Goal: Information Seeking & Learning: Compare options

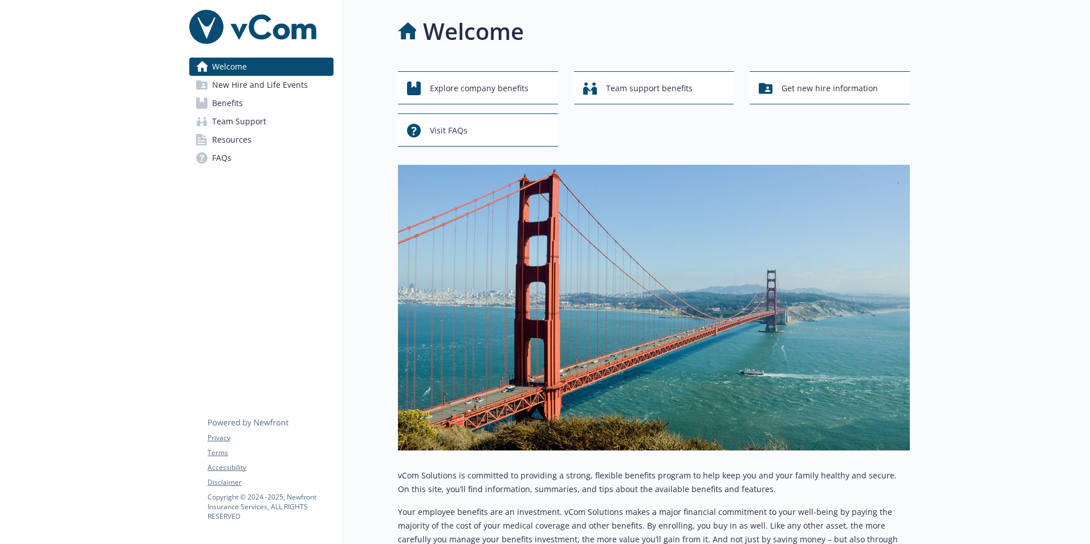
click at [225, 85] on span "New Hire and Life Events" at bounding box center [260, 85] width 96 height 18
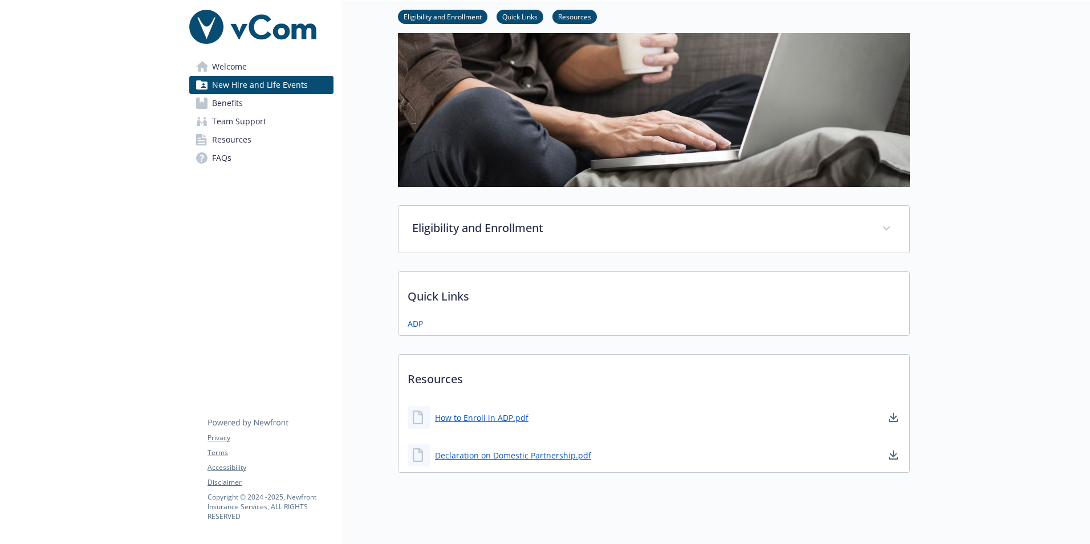
scroll to position [113, 0]
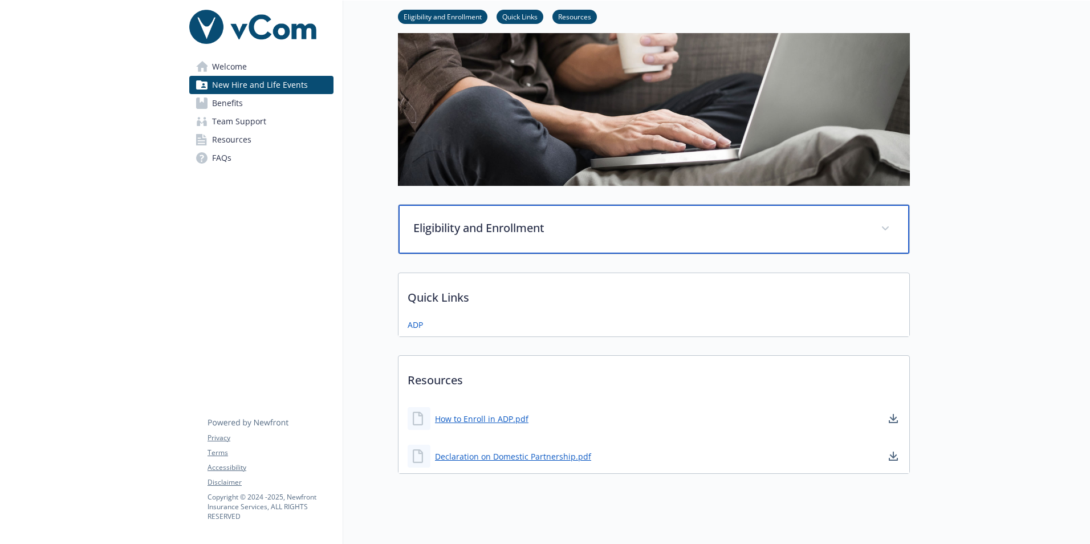
click at [501, 221] on p "Eligibility and Enrollment" at bounding box center [640, 228] width 454 height 17
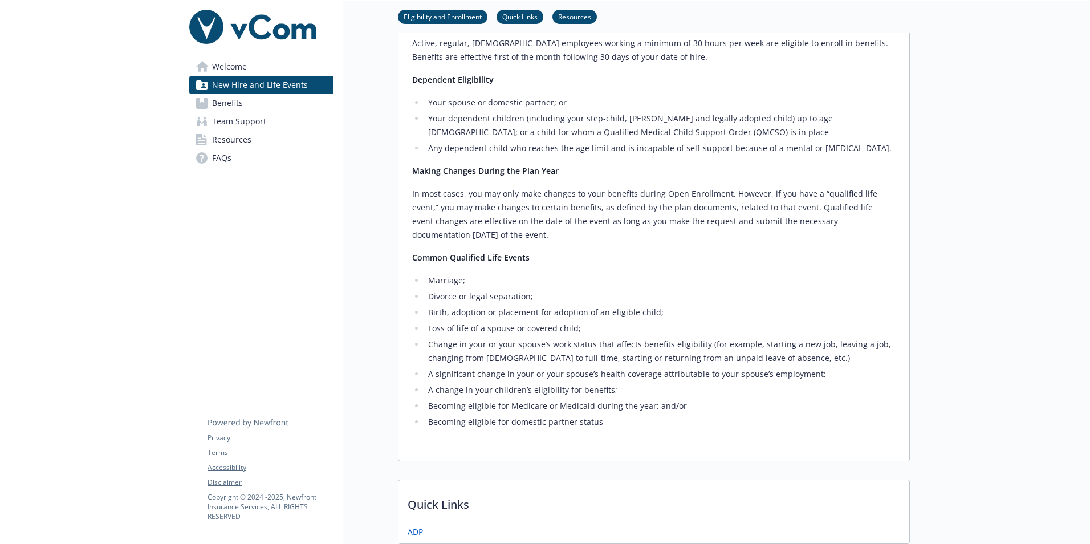
scroll to position [340, 0]
click at [235, 103] on span "Benefits" at bounding box center [227, 103] width 31 height 18
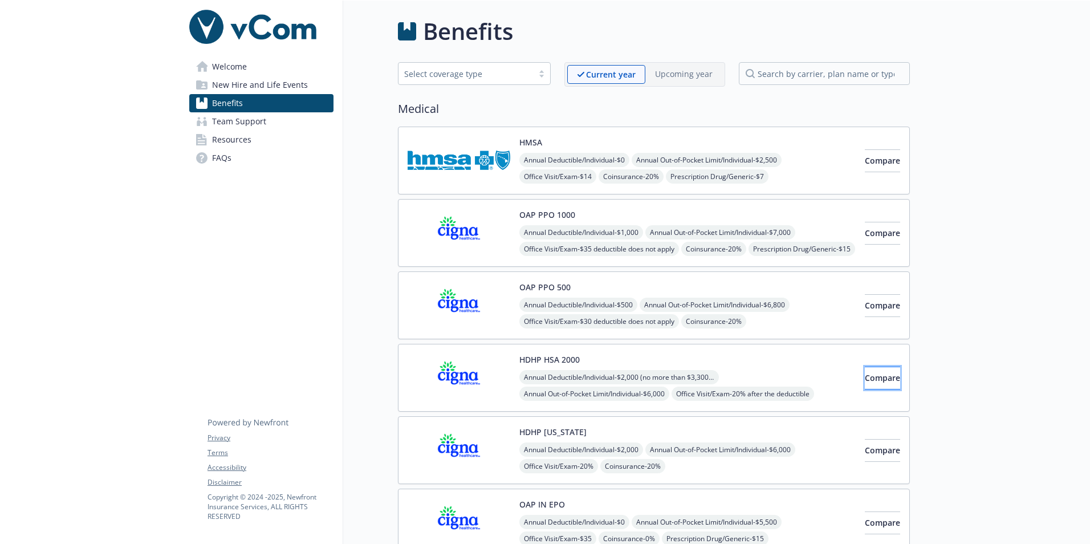
click at [865, 377] on button "Compare" at bounding box center [882, 378] width 35 height 23
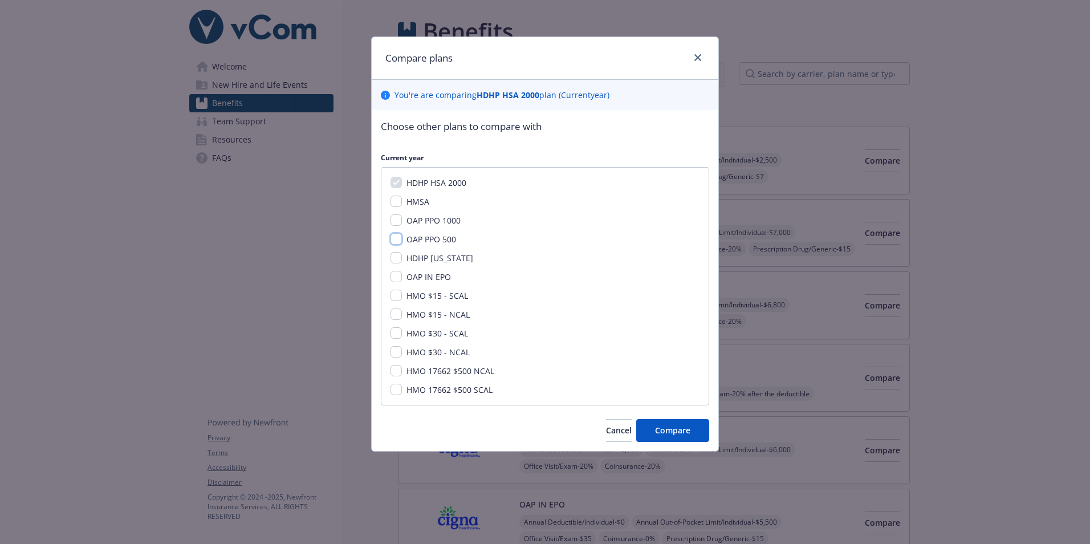
click at [395, 238] on input "OAP PPO 500" at bounding box center [396, 238] width 11 height 11
checkbox input "true"
click at [398, 202] on input "HMSA" at bounding box center [396, 201] width 11 height 11
checkbox input "true"
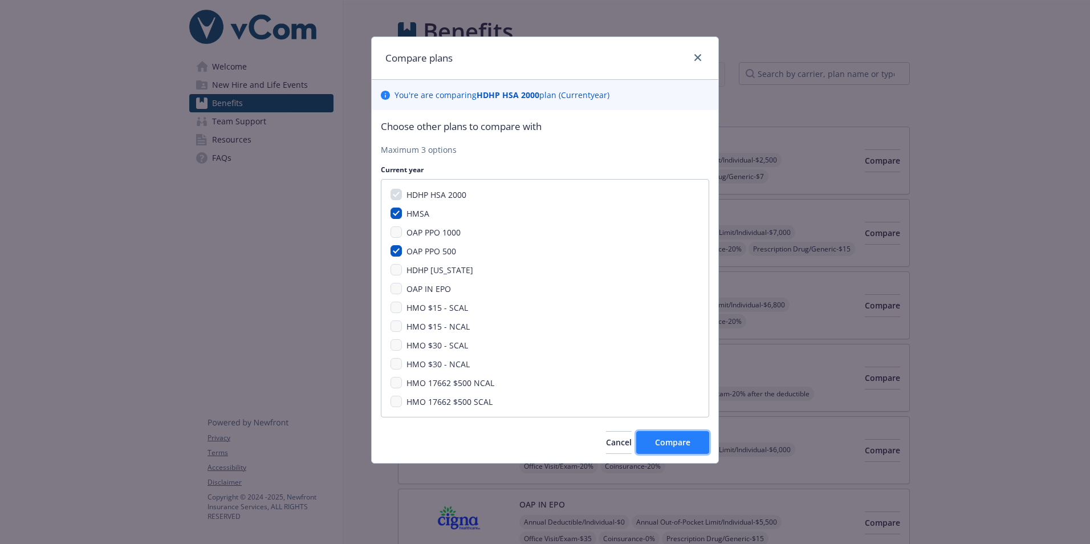
click at [679, 437] on span "Compare" at bounding box center [672, 442] width 35 height 11
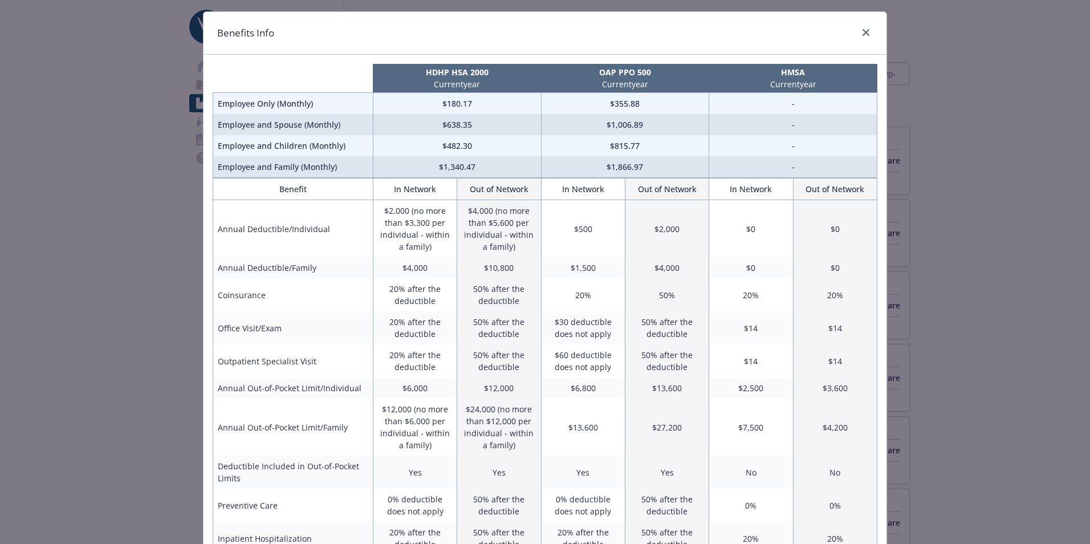
scroll to position [58, 0]
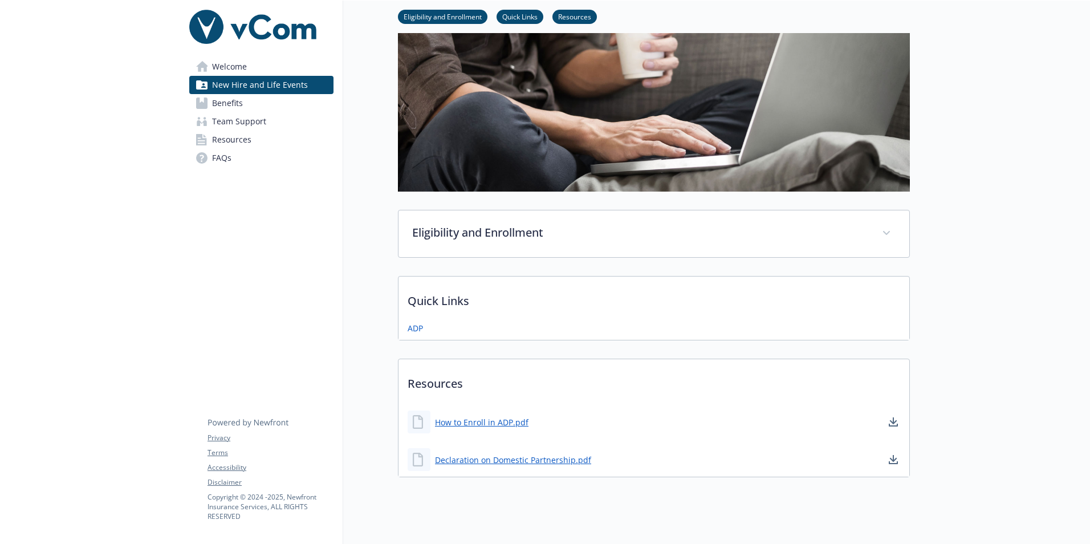
scroll to position [131, 0]
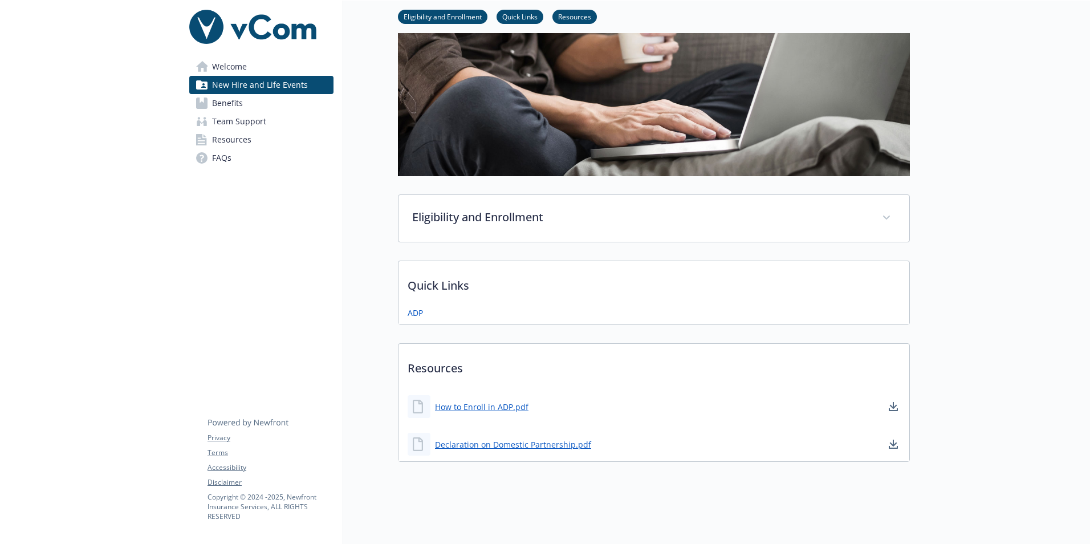
click at [234, 104] on span "Benefits" at bounding box center [227, 103] width 31 height 18
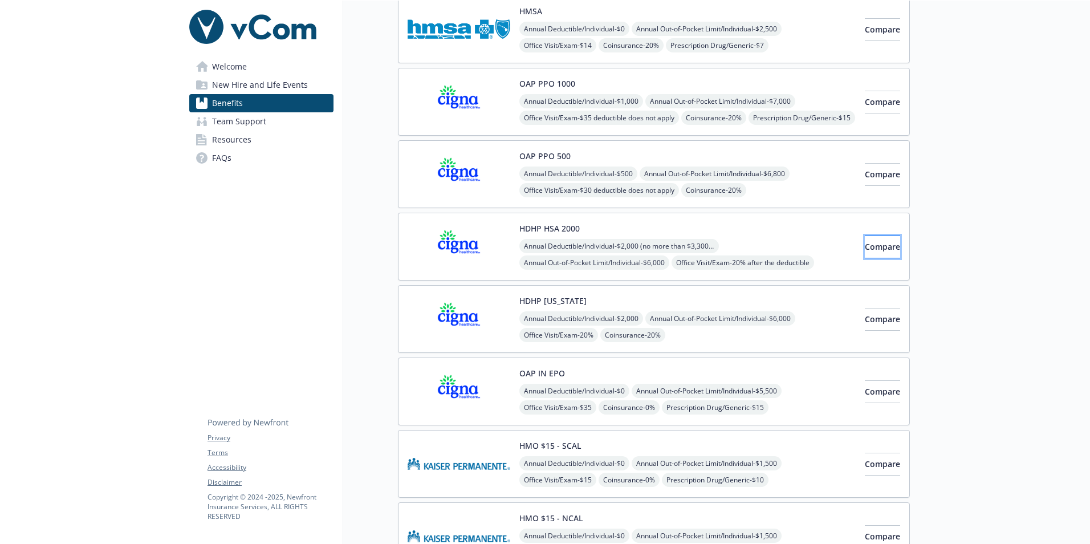
click at [868, 250] on span "Compare" at bounding box center [882, 246] width 35 height 11
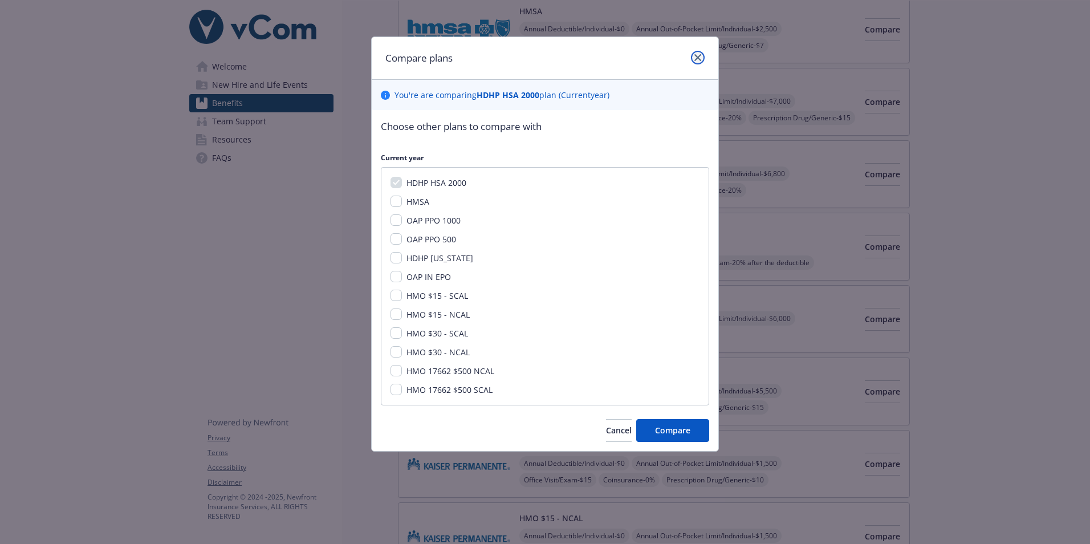
click at [693, 60] on link "close" at bounding box center [698, 58] width 14 height 14
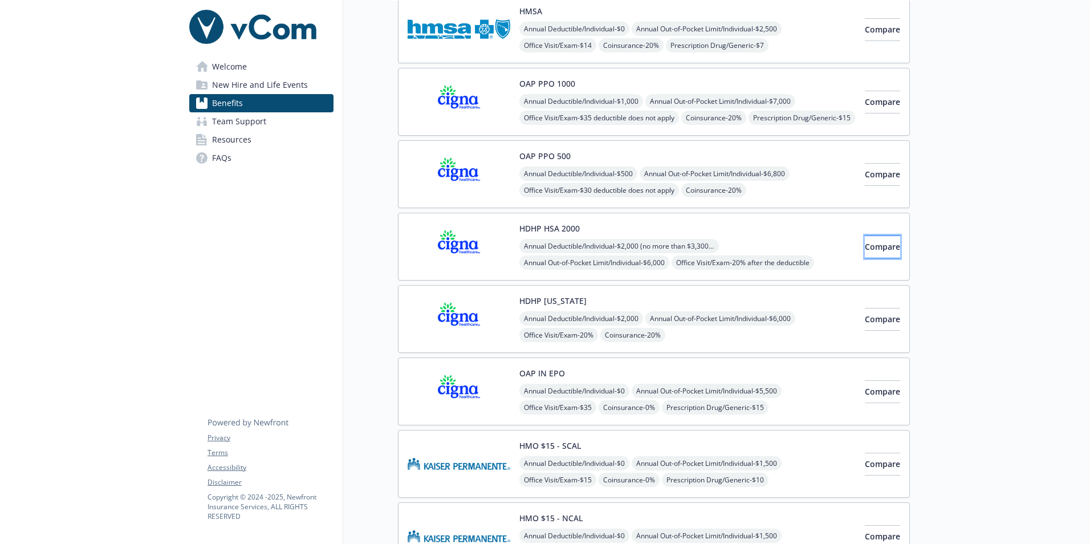
click at [865, 246] on button "Compare" at bounding box center [882, 246] width 35 height 23
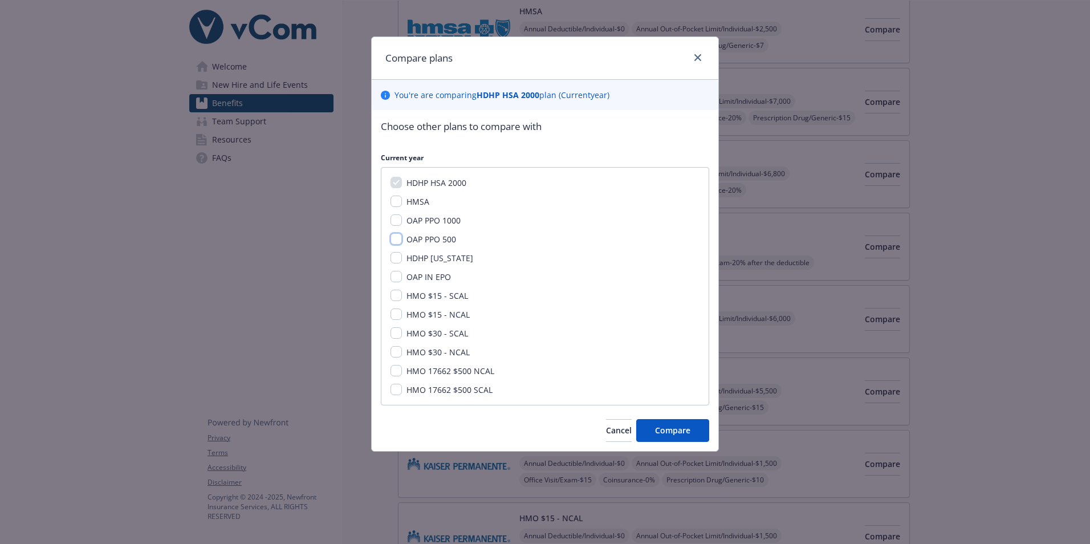
click at [395, 239] on input "OAP PPO 500" at bounding box center [396, 238] width 11 height 11
checkbox input "true"
click at [395, 221] on input "OAP PPO 1000" at bounding box center [396, 219] width 11 height 11
checkbox input "true"
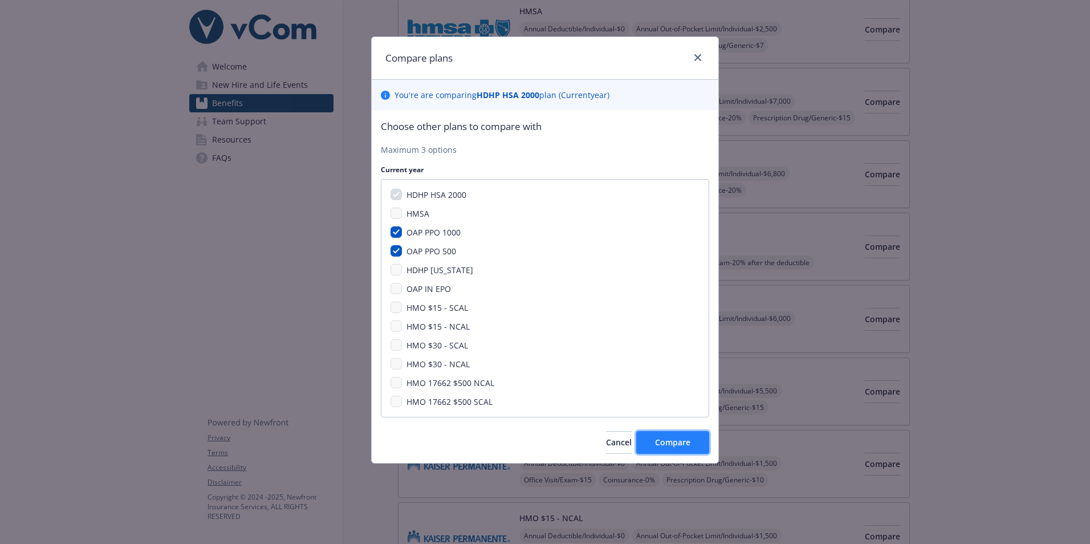
click at [670, 437] on span "Compare" at bounding box center [672, 442] width 35 height 11
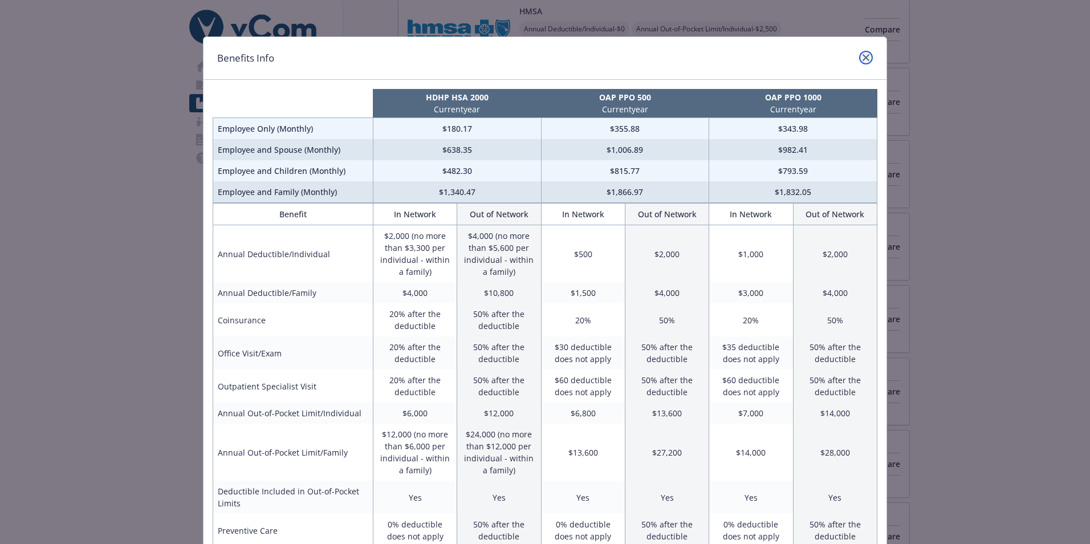
click at [863, 58] on icon "close" at bounding box center [866, 57] width 7 height 7
